Goal: Communication & Community: Ask a question

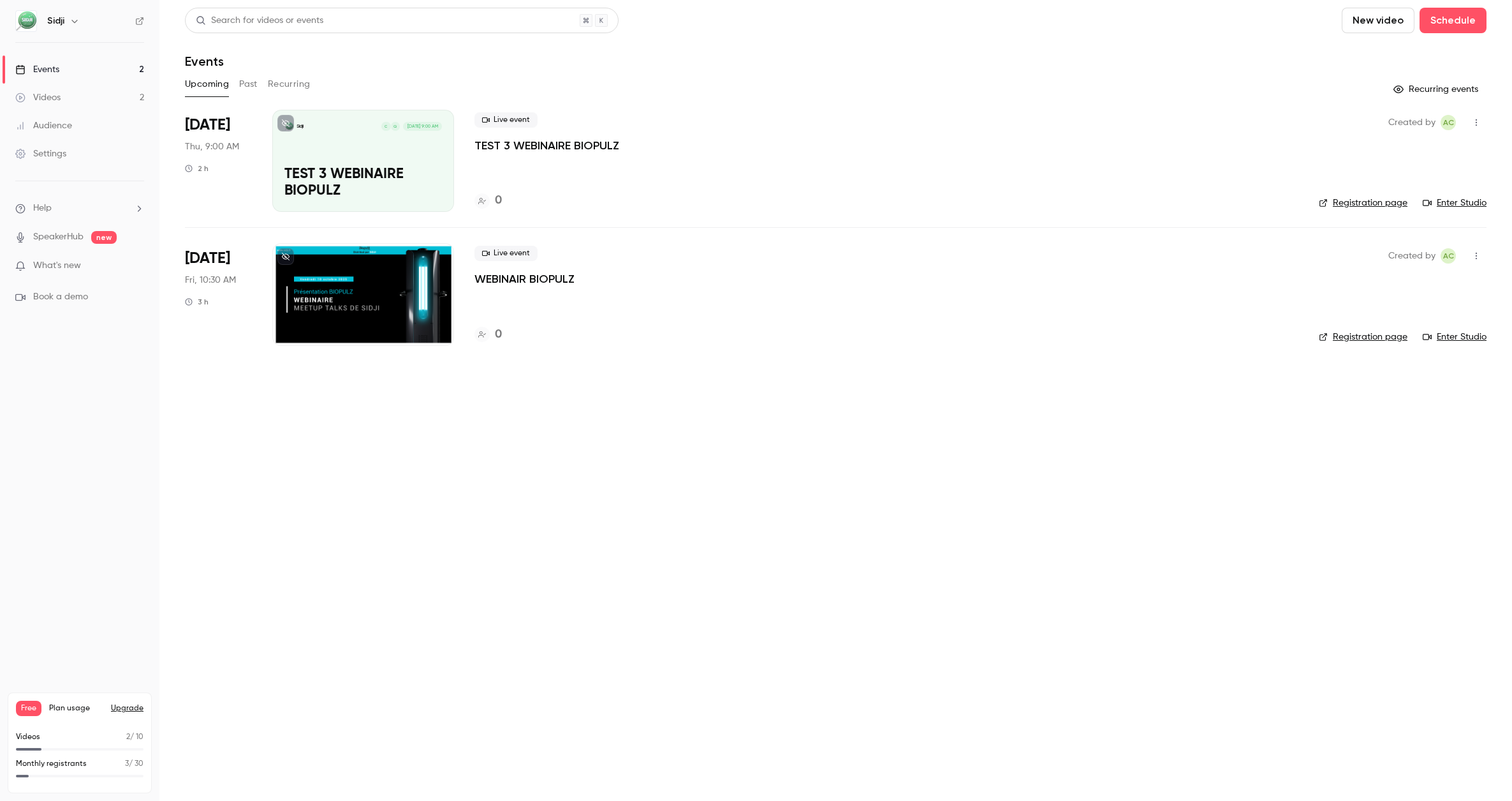
click at [119, 710] on button "Upgrade" at bounding box center [128, 708] width 33 height 10
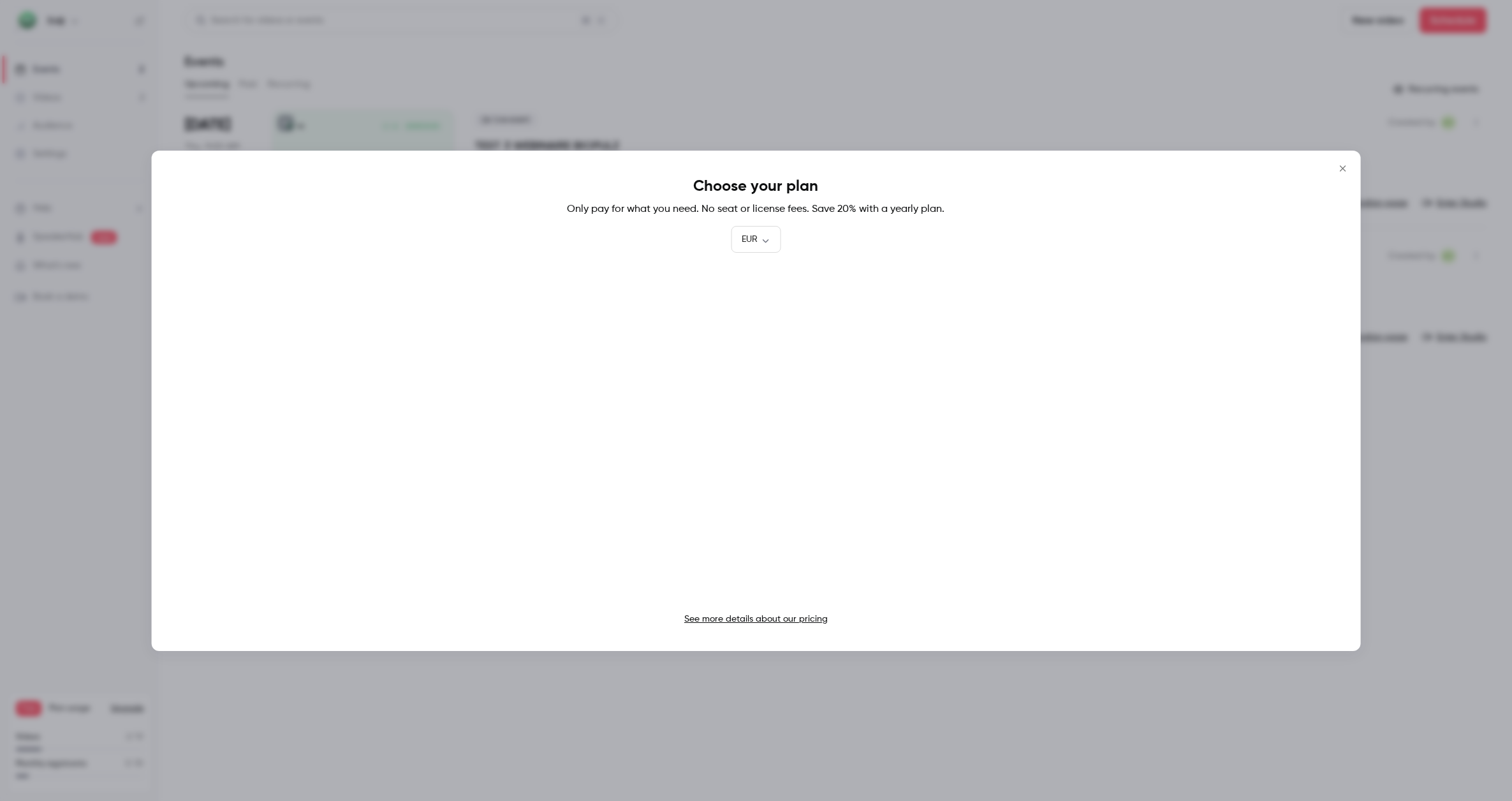
click at [679, 101] on div at bounding box center [756, 400] width 1512 height 801
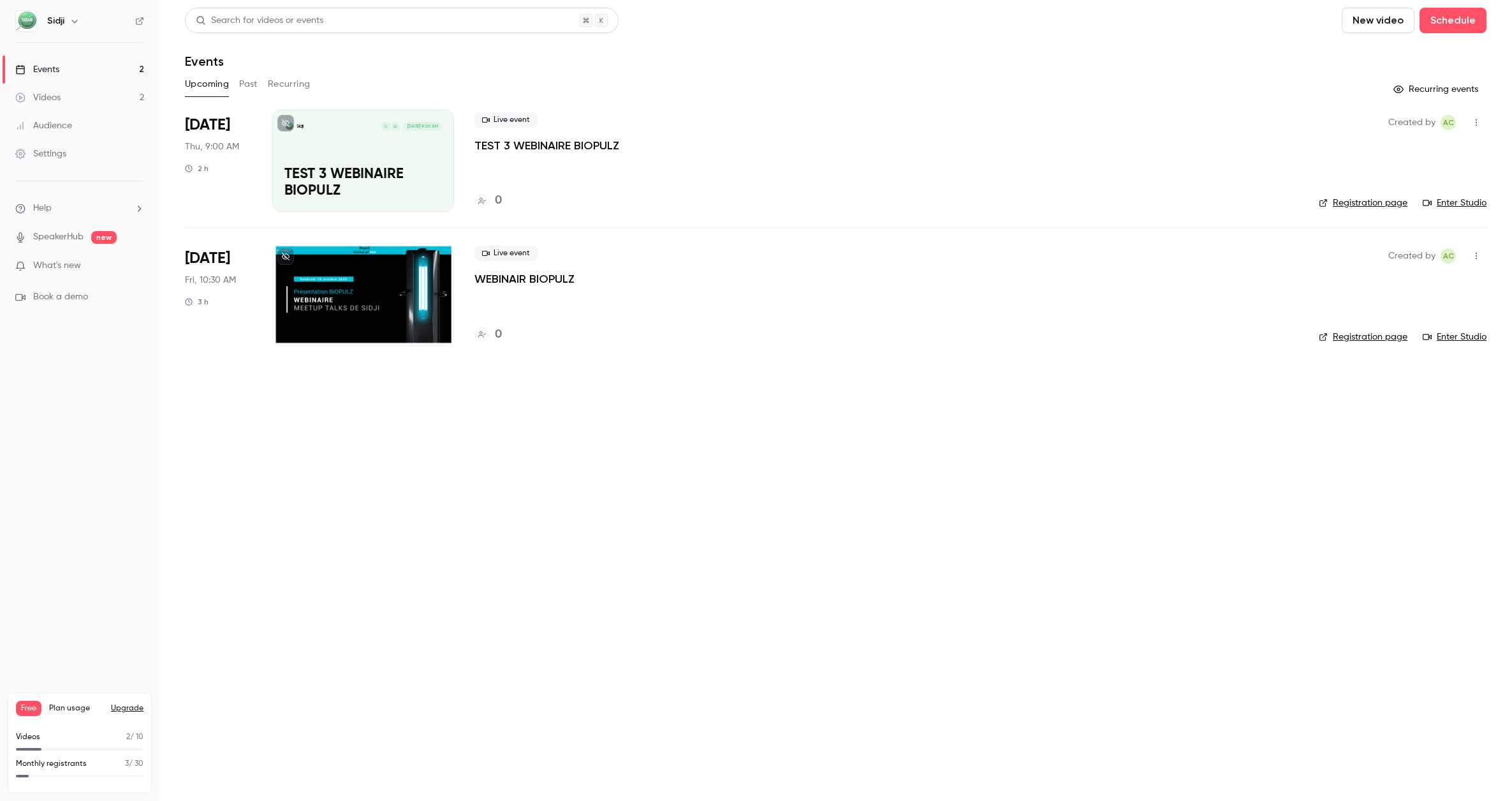
drag, startPoint x: 1405, startPoint y: 727, endPoint x: 1396, endPoint y: 725, distance: 9.2
click at [1405, 727] on main "Search for videos or events New video Schedule Events Upcoming Past Recurring R…" at bounding box center [836, 400] width 1353 height 801
click at [37, 206] on span "Help" at bounding box center [43, 208] width 19 height 13
click at [202, 199] on link "Talk to [GEOGRAPHIC_DATA]" at bounding box center [235, 194] width 140 height 34
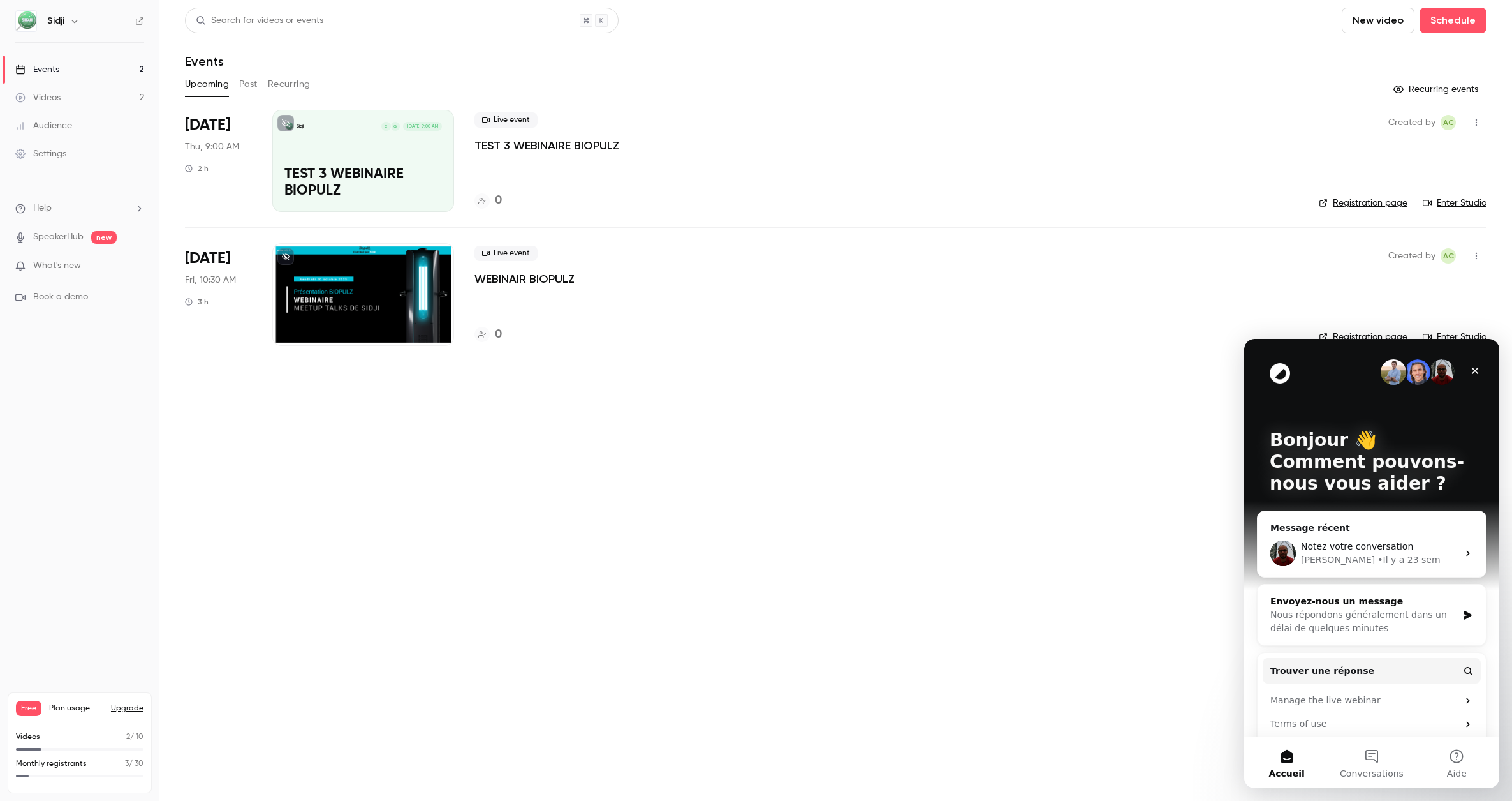
click at [1344, 622] on div "Nous répondons généralement dans un délai de quelques minutes" at bounding box center [1363, 621] width 186 height 27
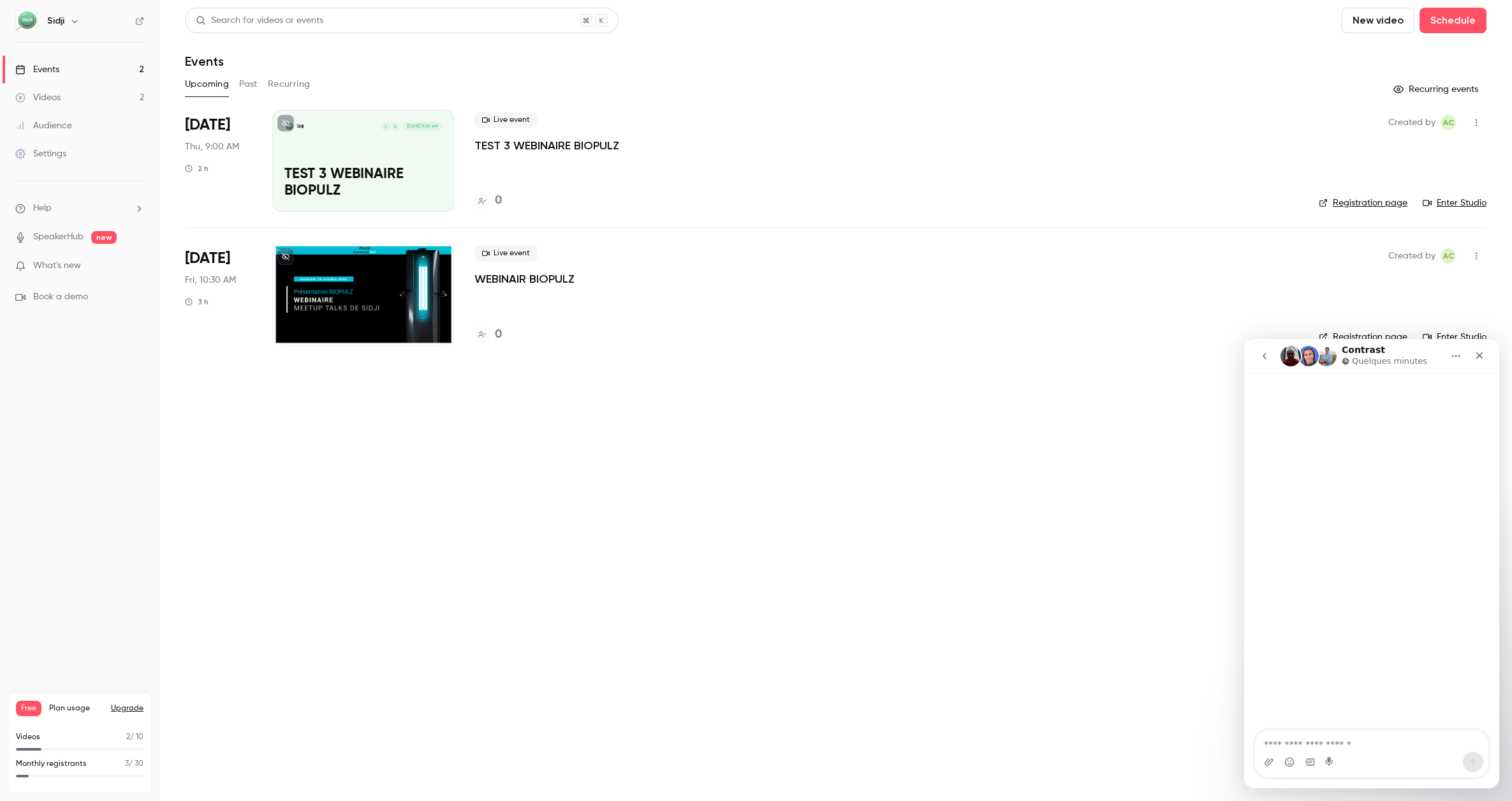
click at [1308, 739] on textarea "Envoyer un message..." at bounding box center [1371, 740] width 233 height 22
type textarea "********"
type textarea "**********"
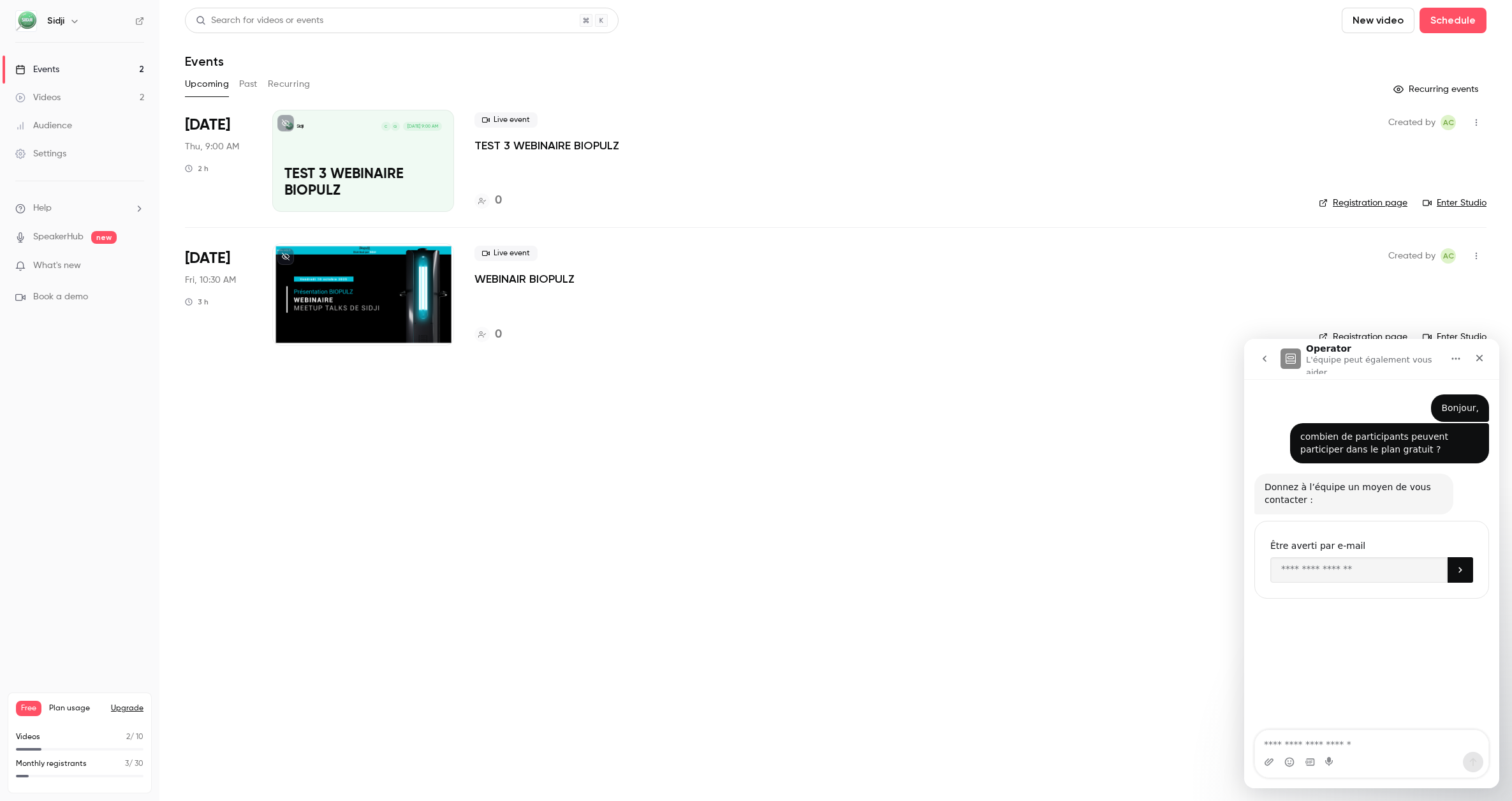
click at [1262, 358] on icon "go back" at bounding box center [1264, 358] width 10 height 10
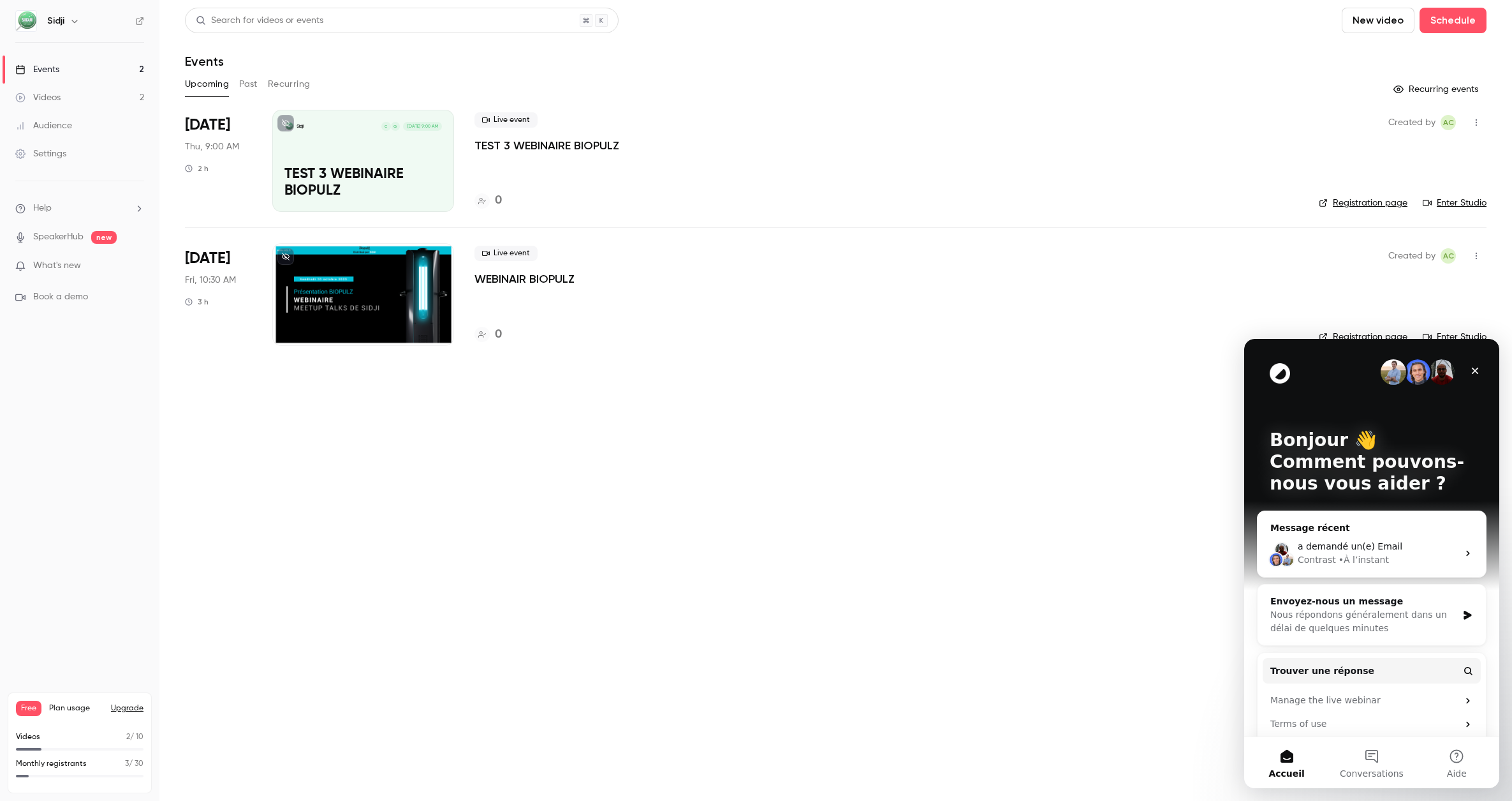
click at [1394, 549] on div "a demandé un(e) Email" at bounding box center [1378, 547] width 160 height 13
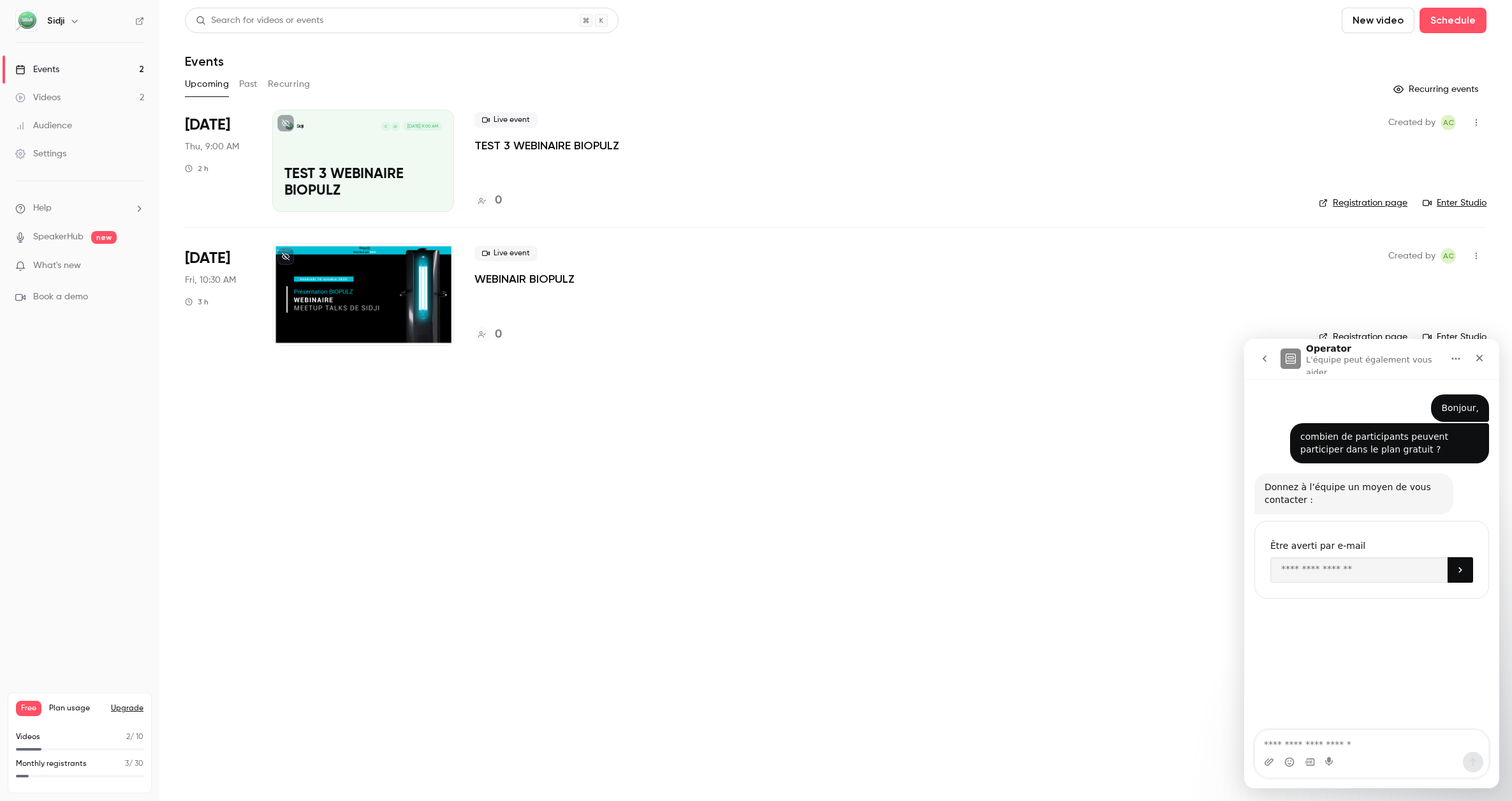
click at [1350, 497] on div "Donnez à l’équipe un moyen de vous contacter :" at bounding box center [1353, 493] width 178 height 25
